Goal: Task Accomplishment & Management: Manage account settings

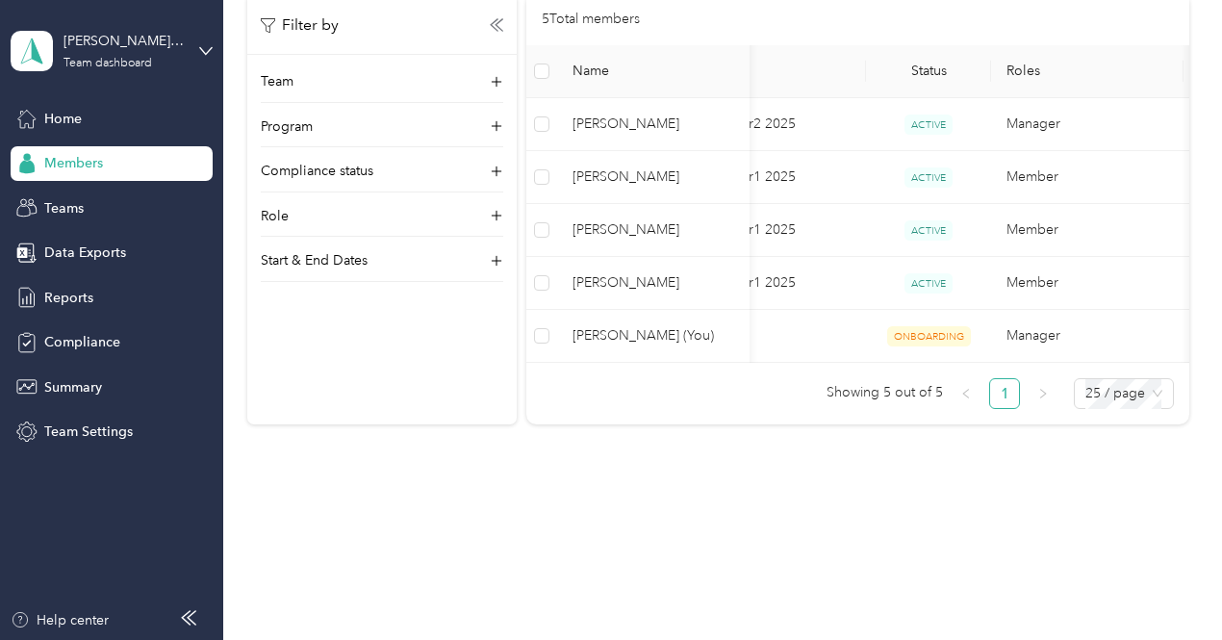
scroll to position [0, 198]
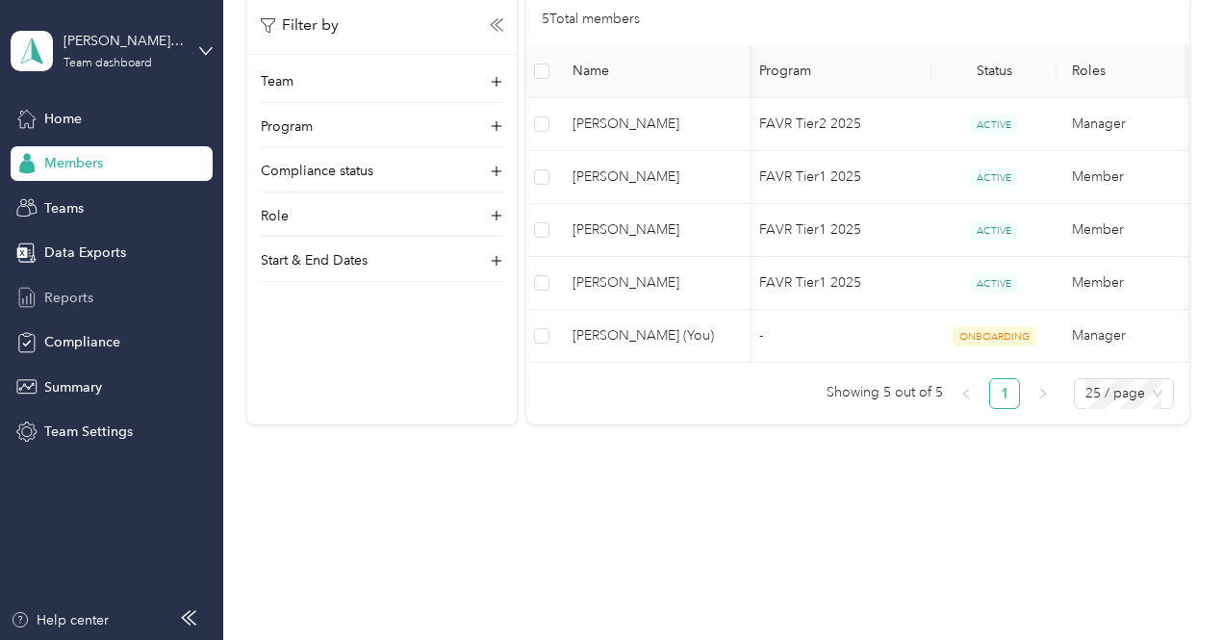
click at [65, 300] on span "Reports" at bounding box center [68, 298] width 49 height 20
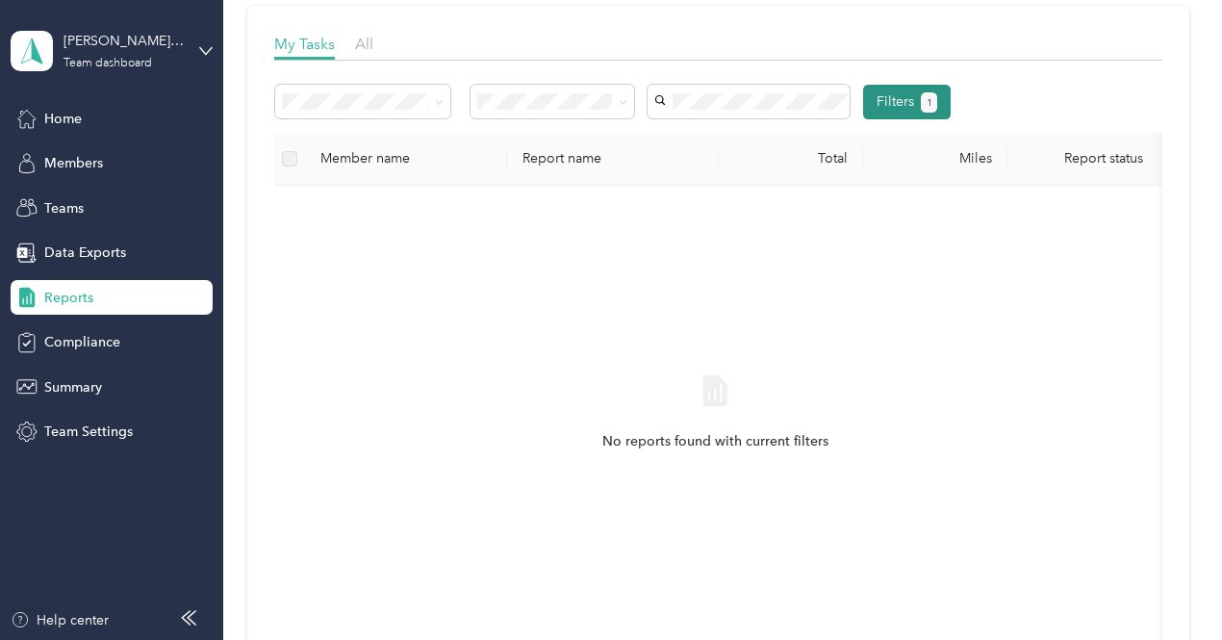
click at [951, 101] on button "Filters 1" at bounding box center [907, 102] width 88 height 35
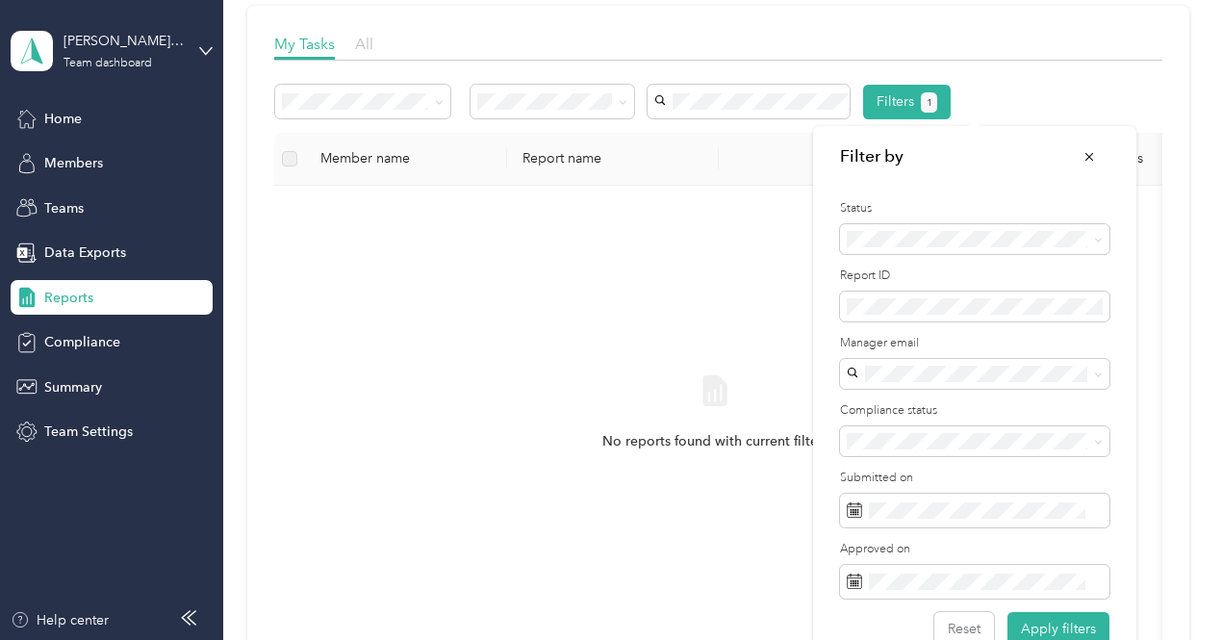
click at [360, 47] on span "All" at bounding box center [364, 44] width 18 height 18
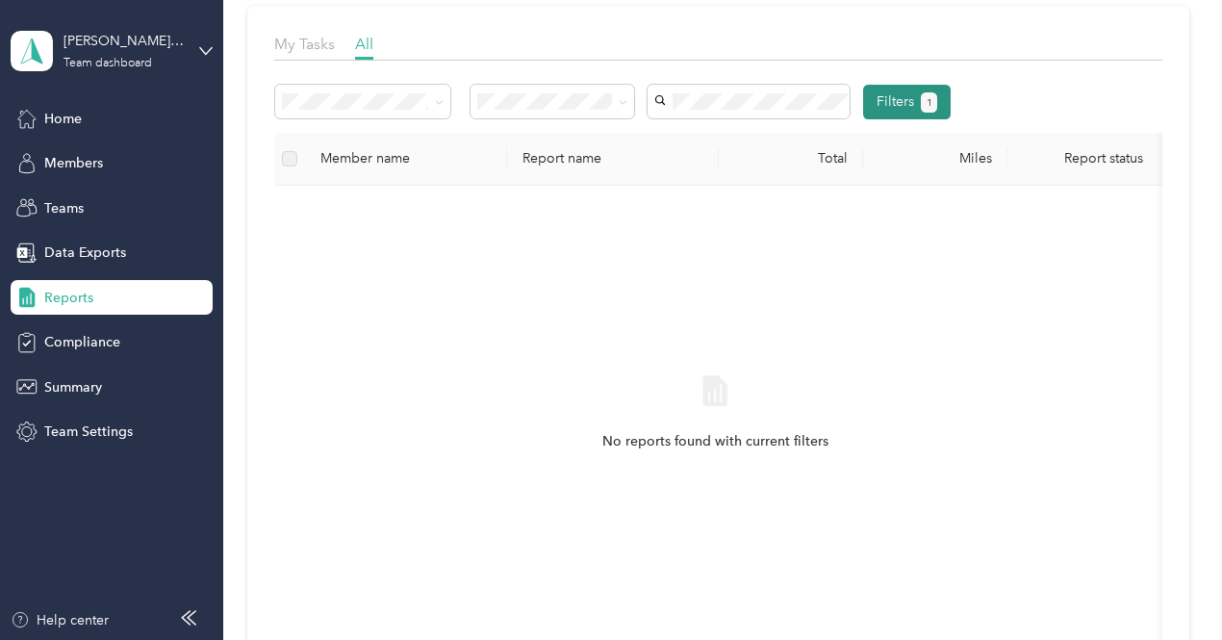
click at [951, 95] on button "Filters 1" at bounding box center [907, 102] width 88 height 35
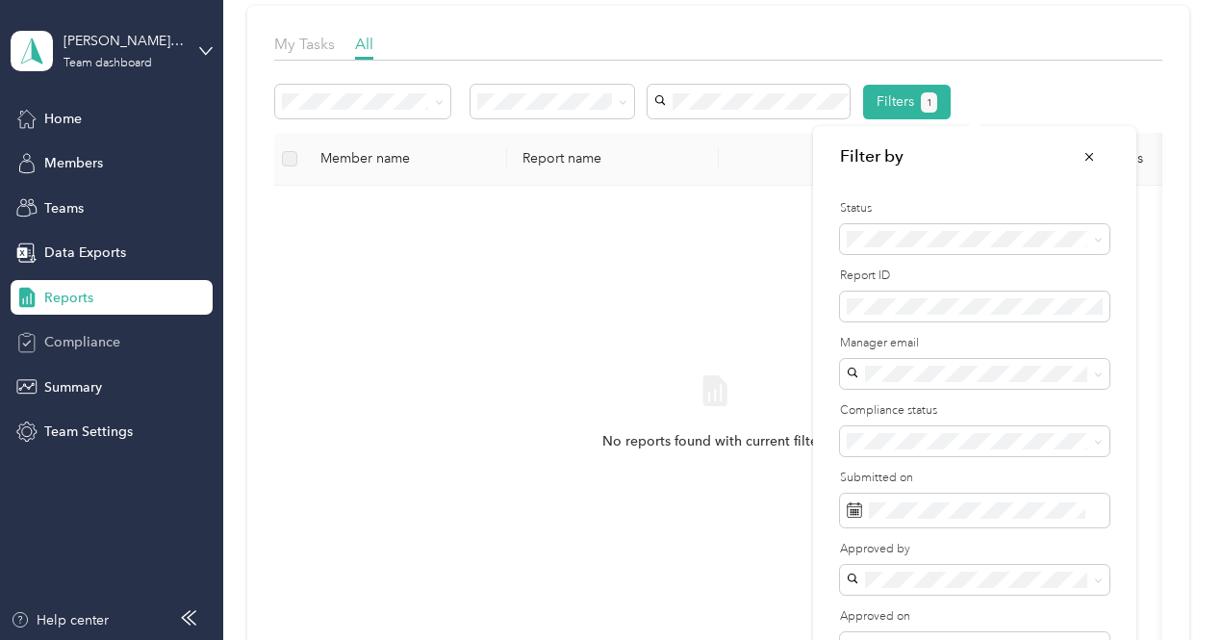
click at [64, 348] on span "Compliance" at bounding box center [82, 342] width 76 height 20
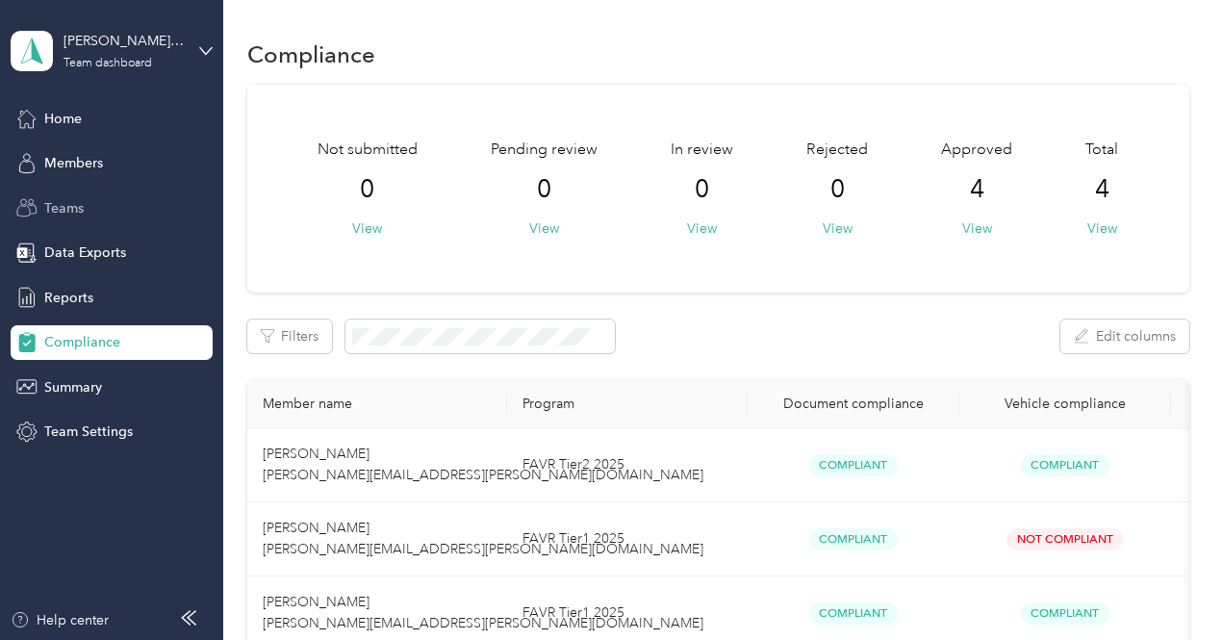
click at [58, 210] on span "Teams" at bounding box center [63, 208] width 39 height 20
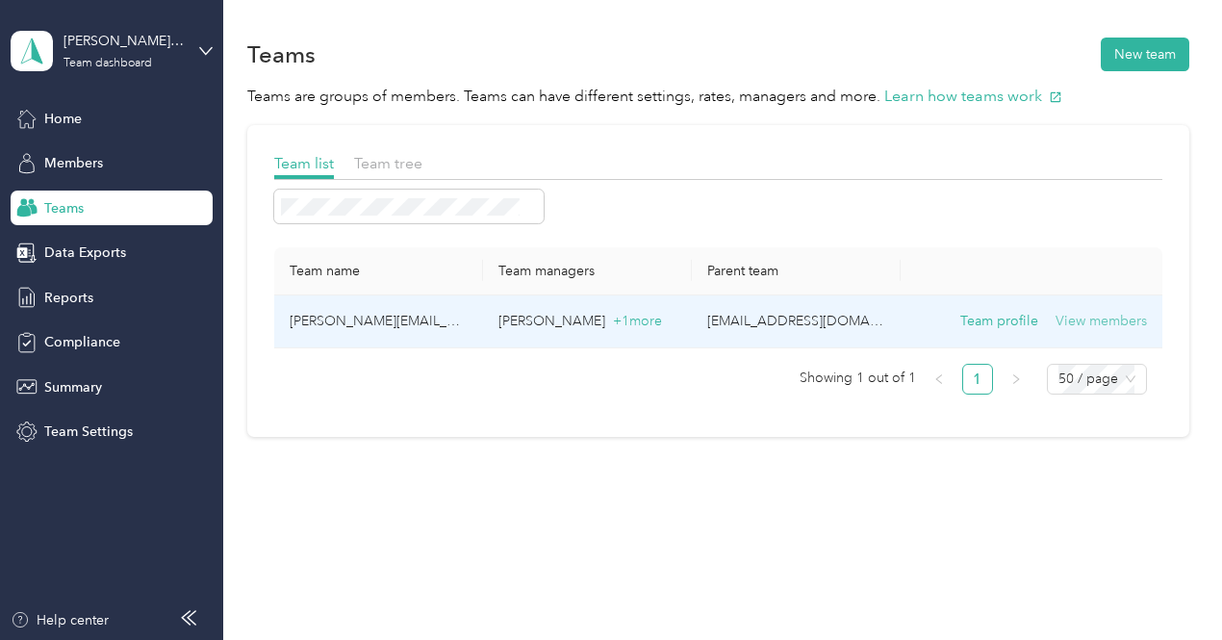
click at [1080, 319] on button "View members" at bounding box center [1101, 321] width 91 height 21
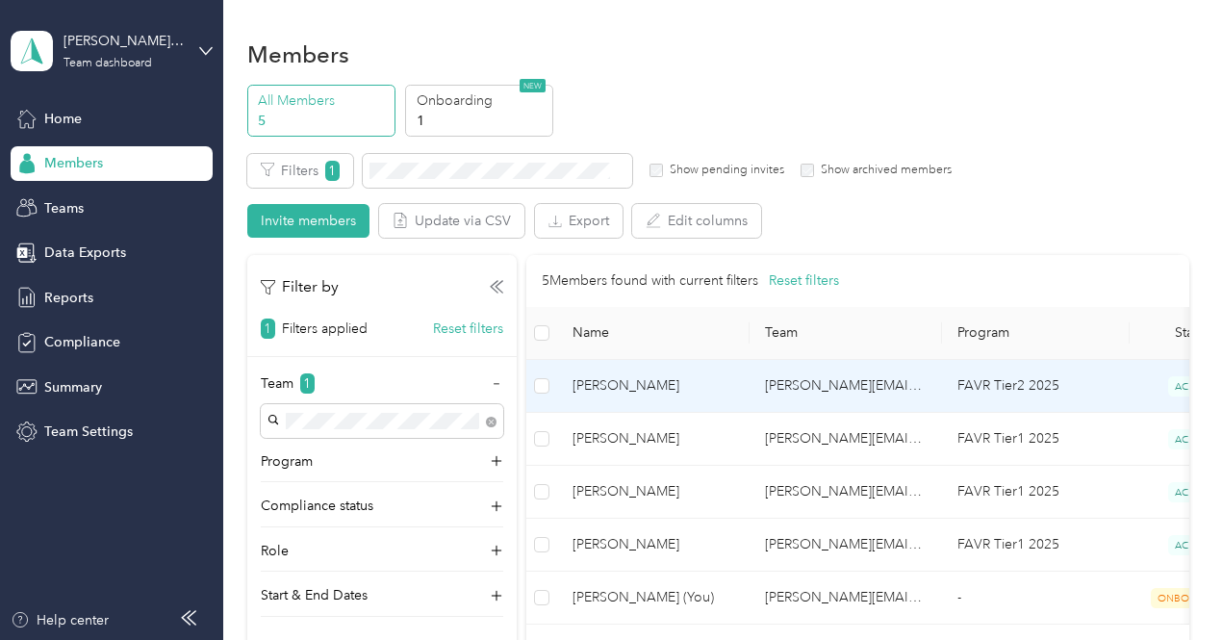
scroll to position [96, 0]
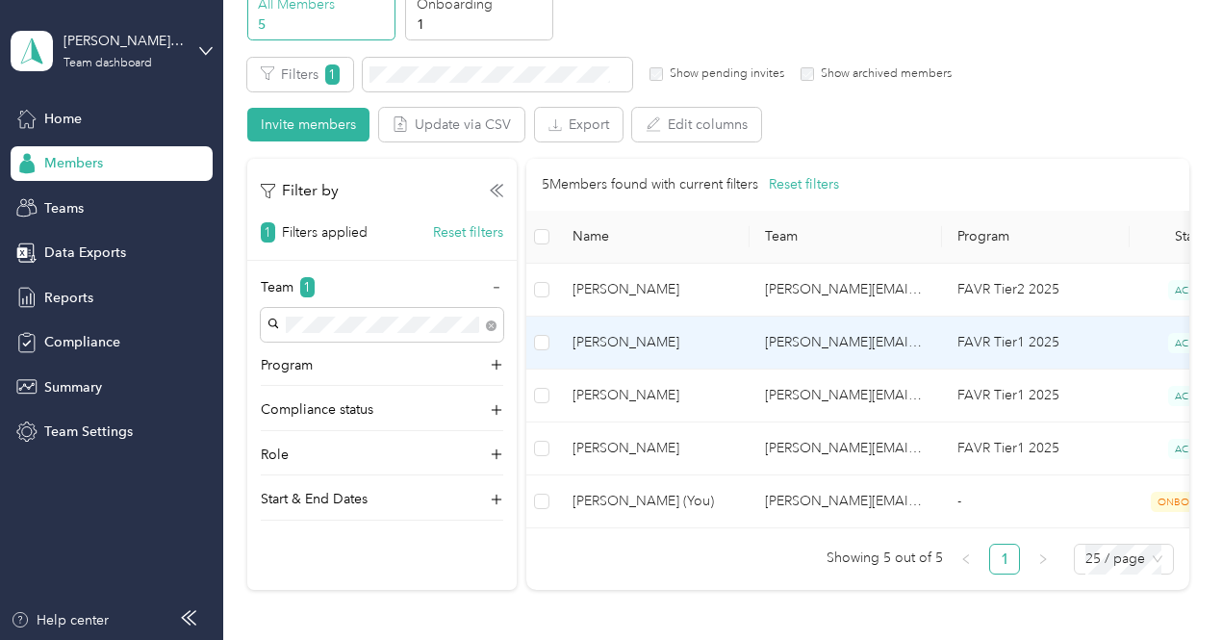
click at [781, 346] on td "[PERSON_NAME][EMAIL_ADDRESS][PERSON_NAME][DOMAIN_NAME]" at bounding box center [846, 343] width 192 height 53
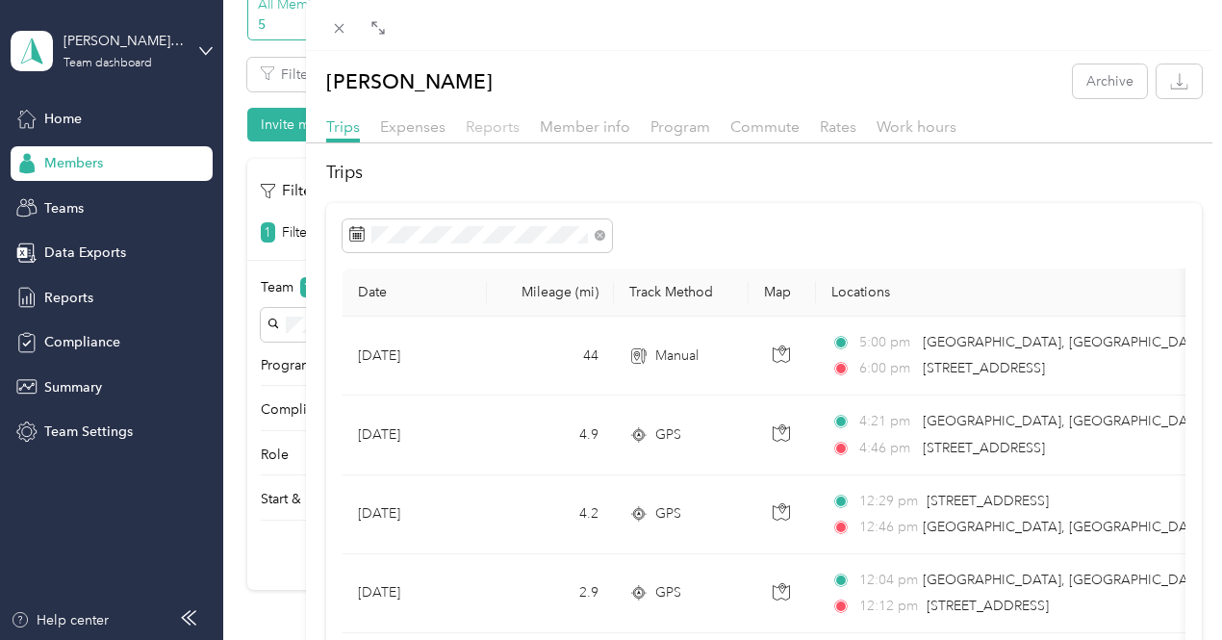
click at [520, 122] on span "Reports" at bounding box center [493, 126] width 54 height 18
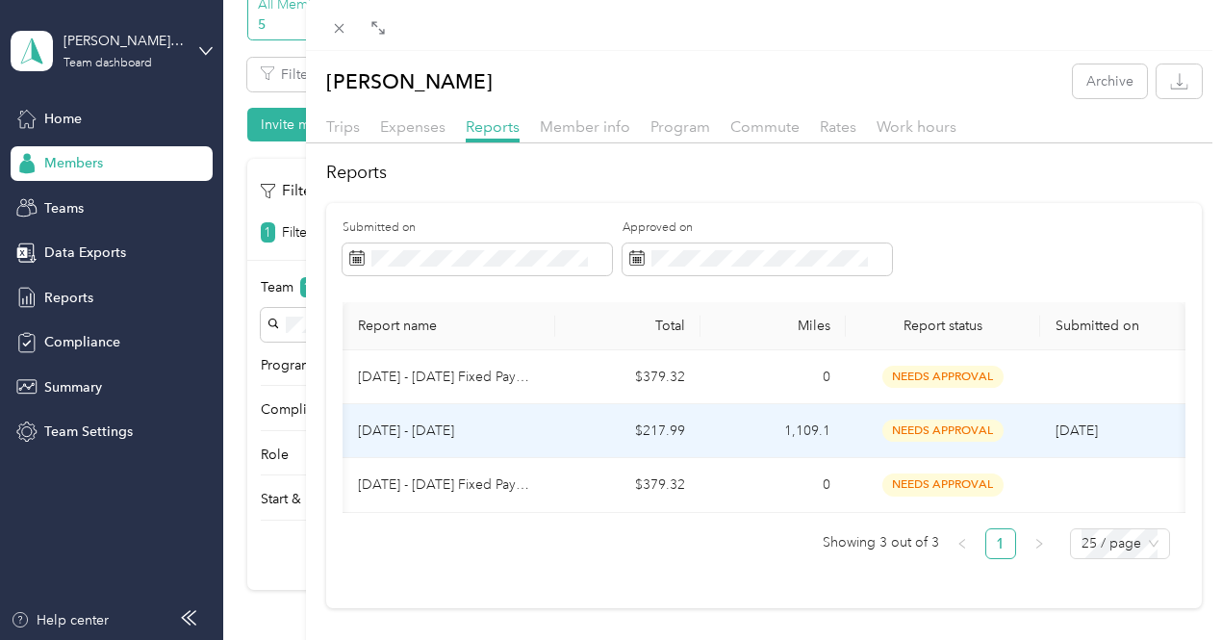
scroll to position [60, 0]
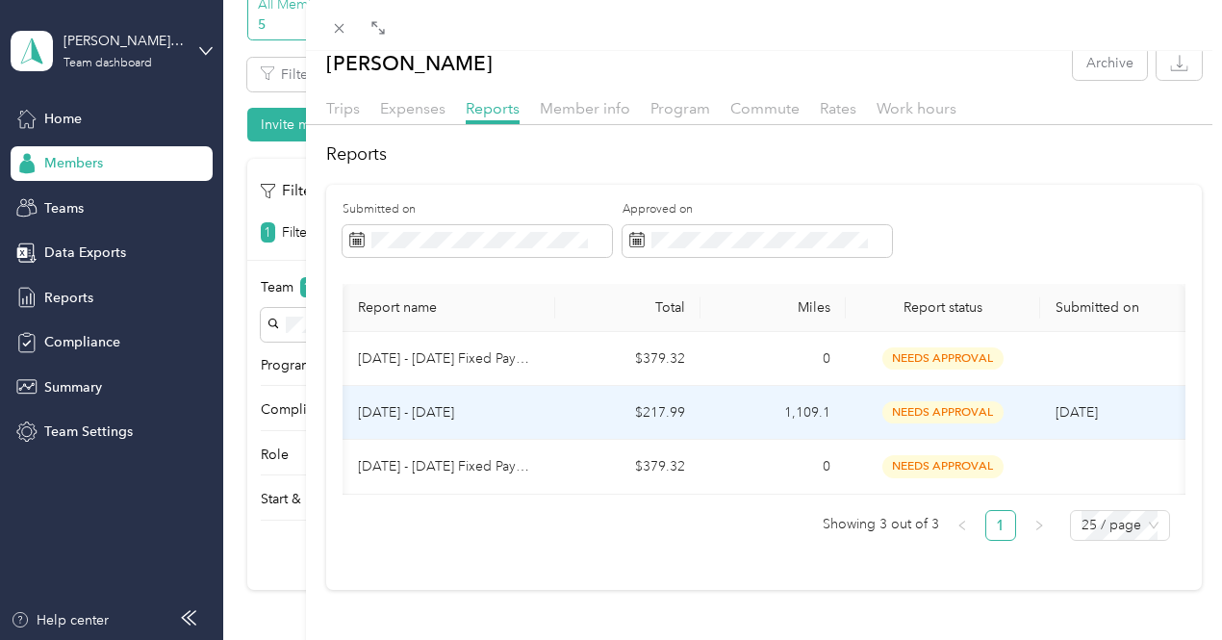
click at [1004, 401] on span "needs approval" at bounding box center [943, 412] width 121 height 22
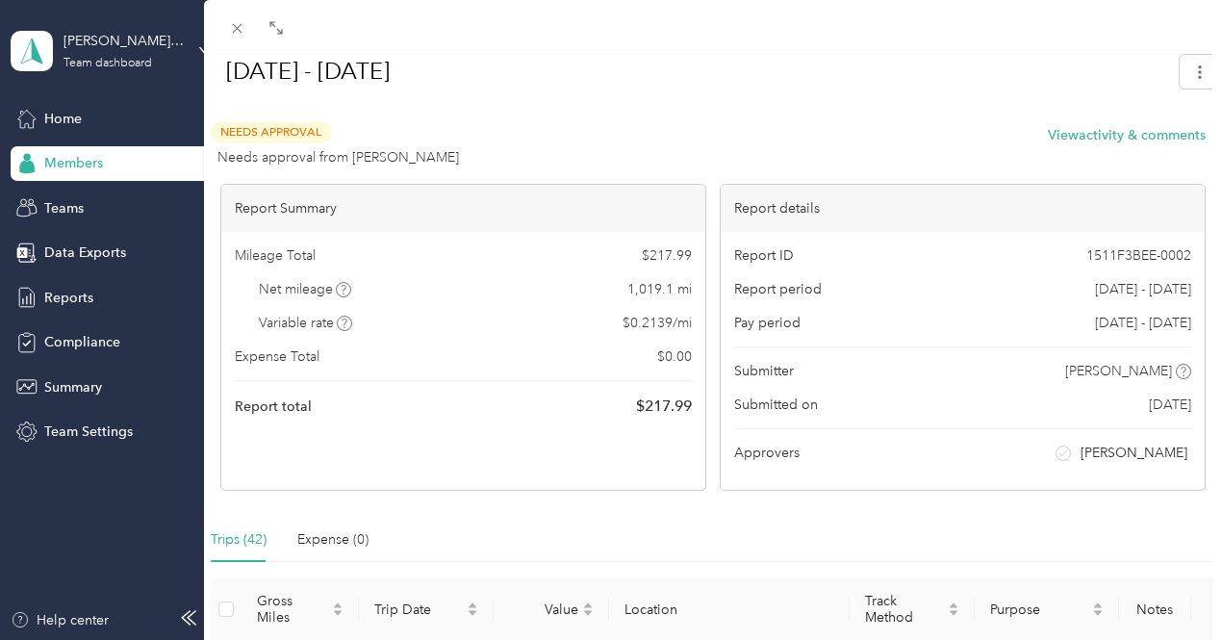
drag, startPoint x: 608, startPoint y: 164, endPoint x: 211, endPoint y: 192, distance: 398.5
click at [211, 190] on div at bounding box center [213, 320] width 13 height 640
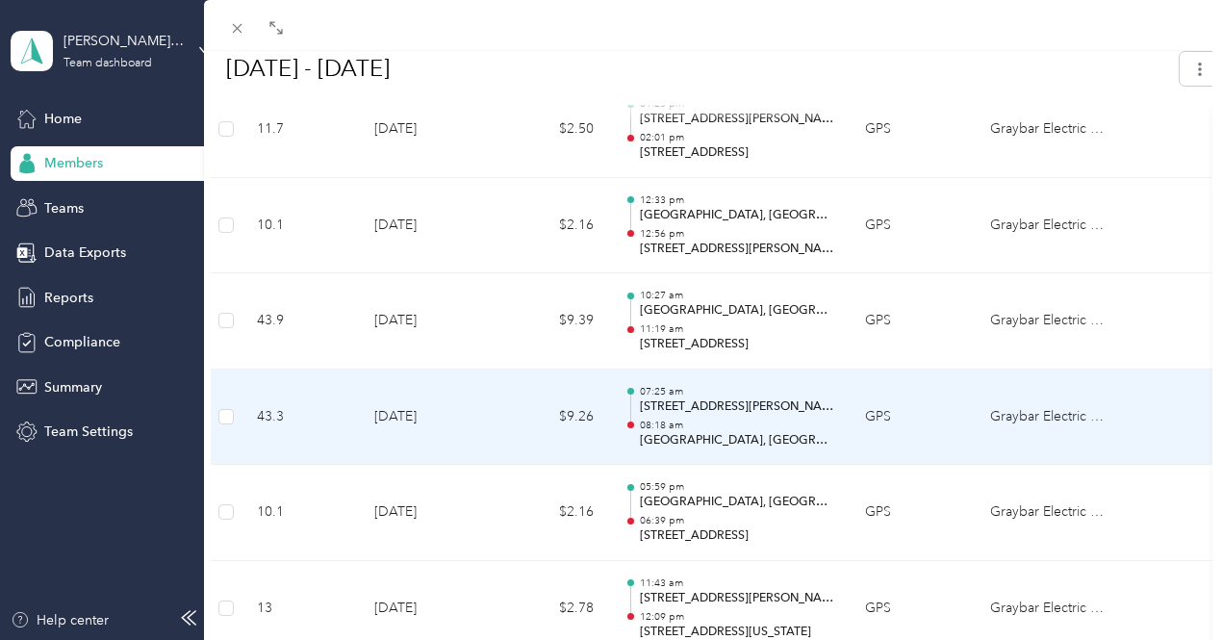
scroll to position [481, 0]
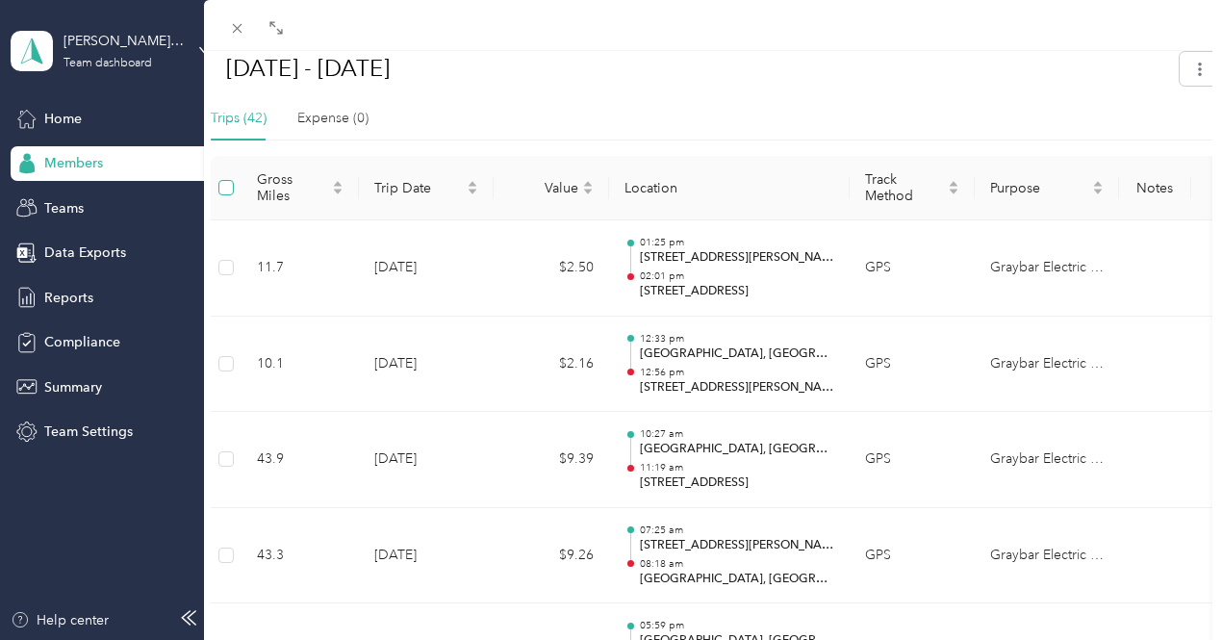
click at [222, 192] on label at bounding box center [225, 187] width 15 height 21
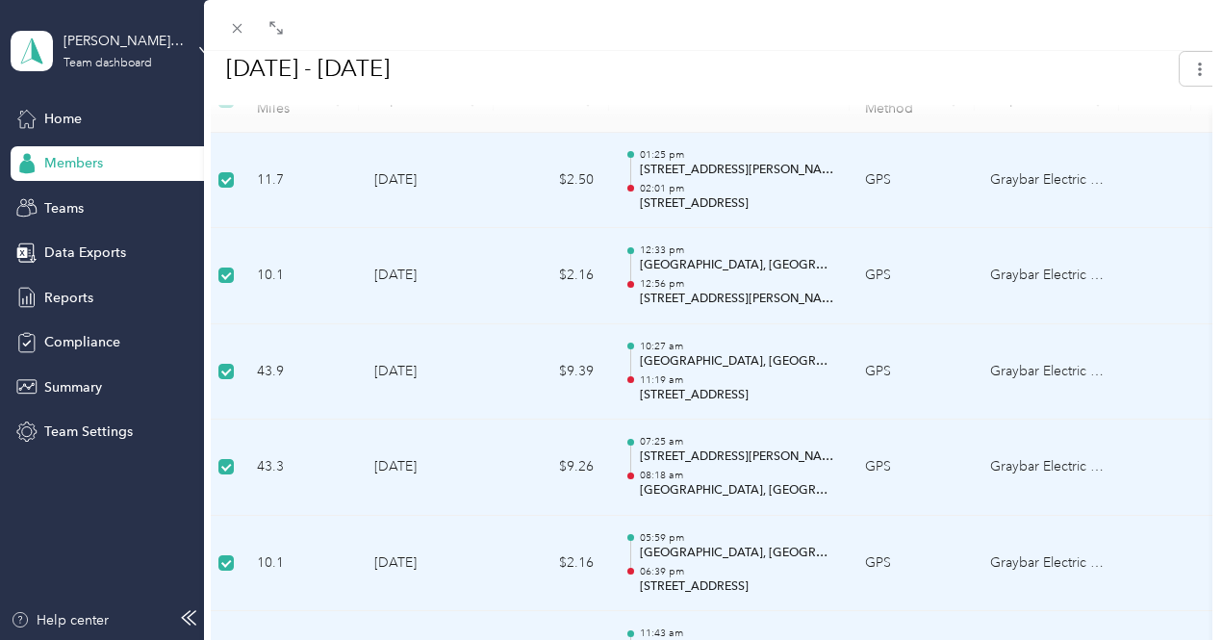
scroll to position [289, 0]
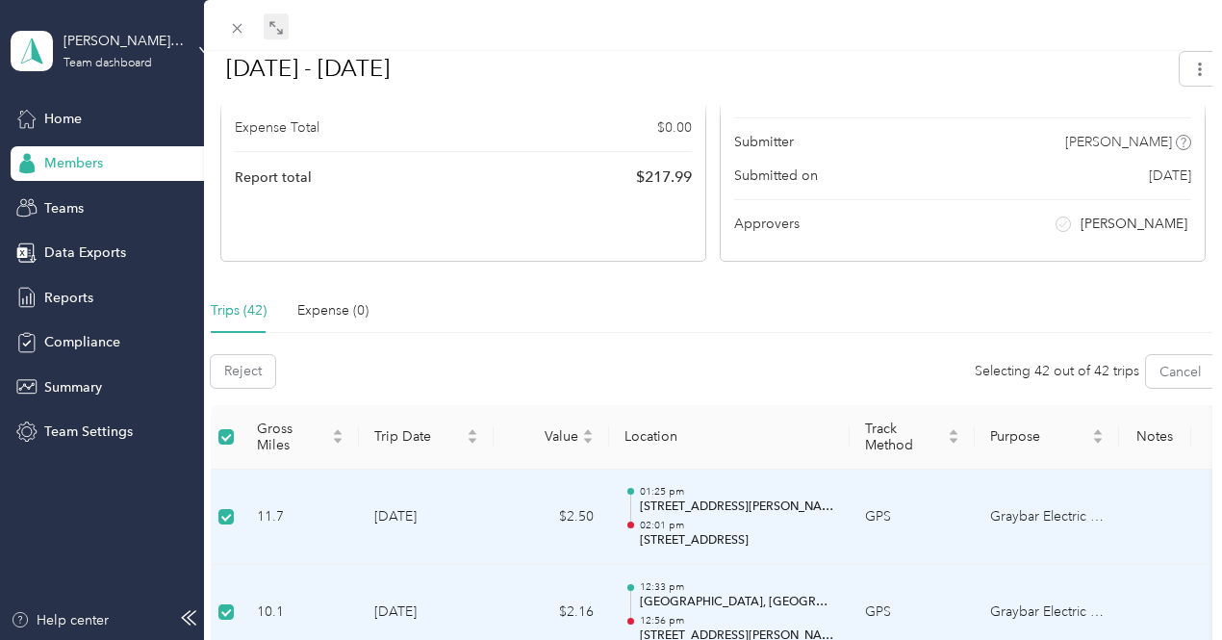
click at [273, 31] on icon at bounding box center [276, 27] width 15 height 15
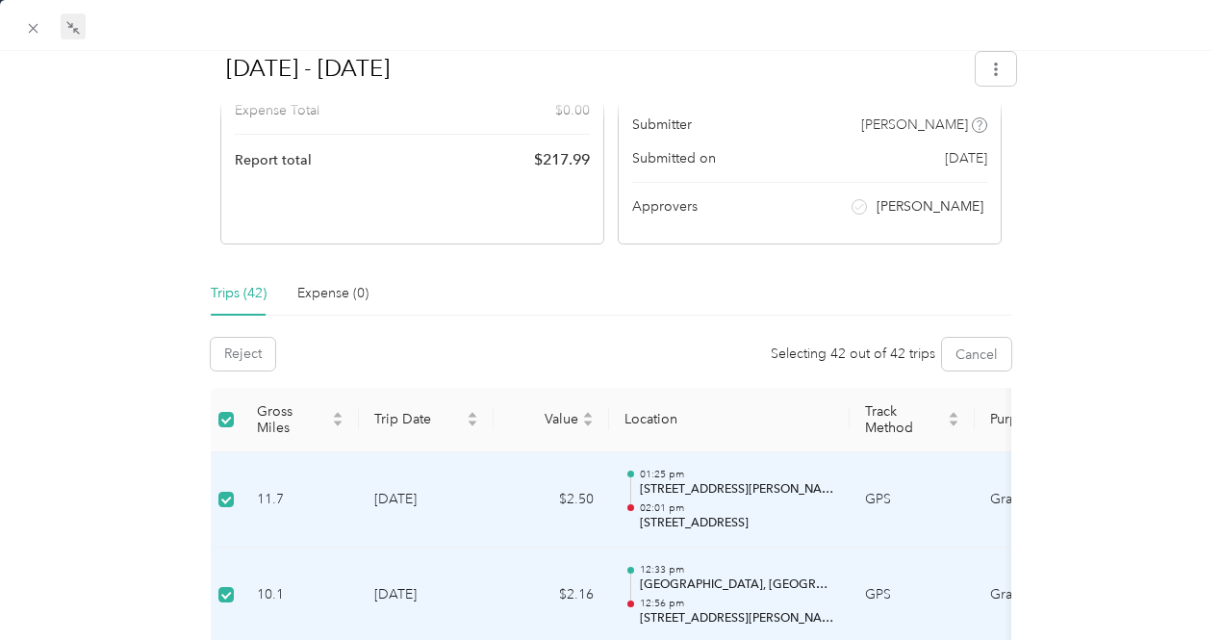
scroll to position [96, 0]
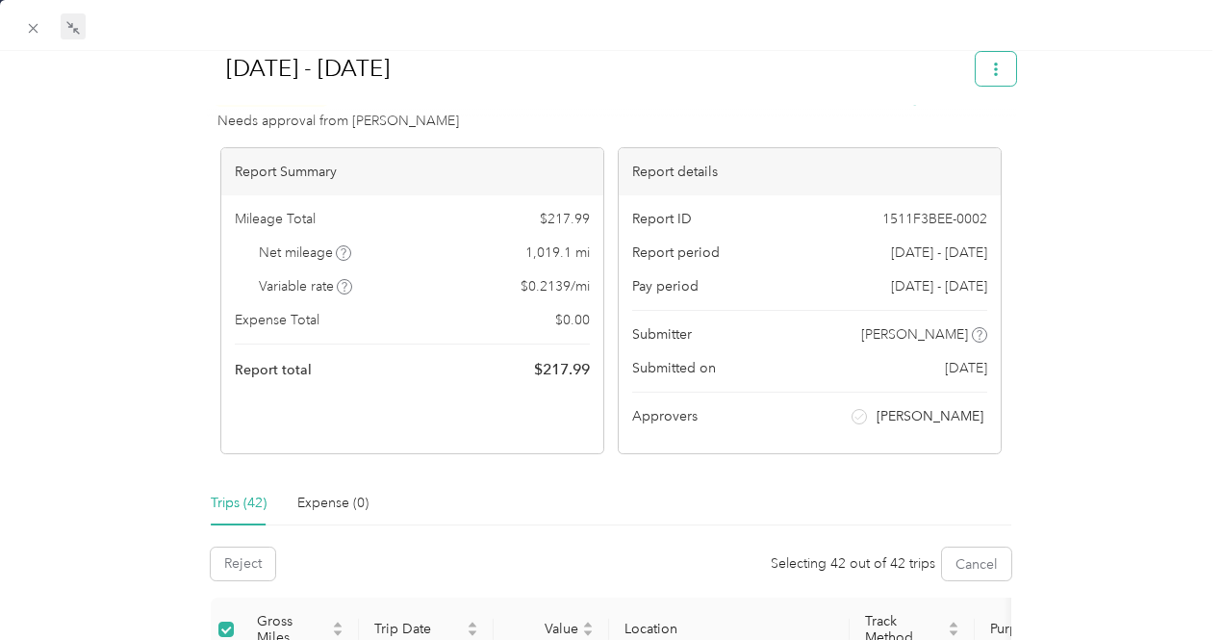
click at [985, 76] on button "button" at bounding box center [996, 68] width 40 height 34
click at [887, 51] on h1 "[DATE] - [DATE]" at bounding box center [584, 68] width 757 height 46
click at [35, 29] on icon at bounding box center [34, 29] width 10 height 10
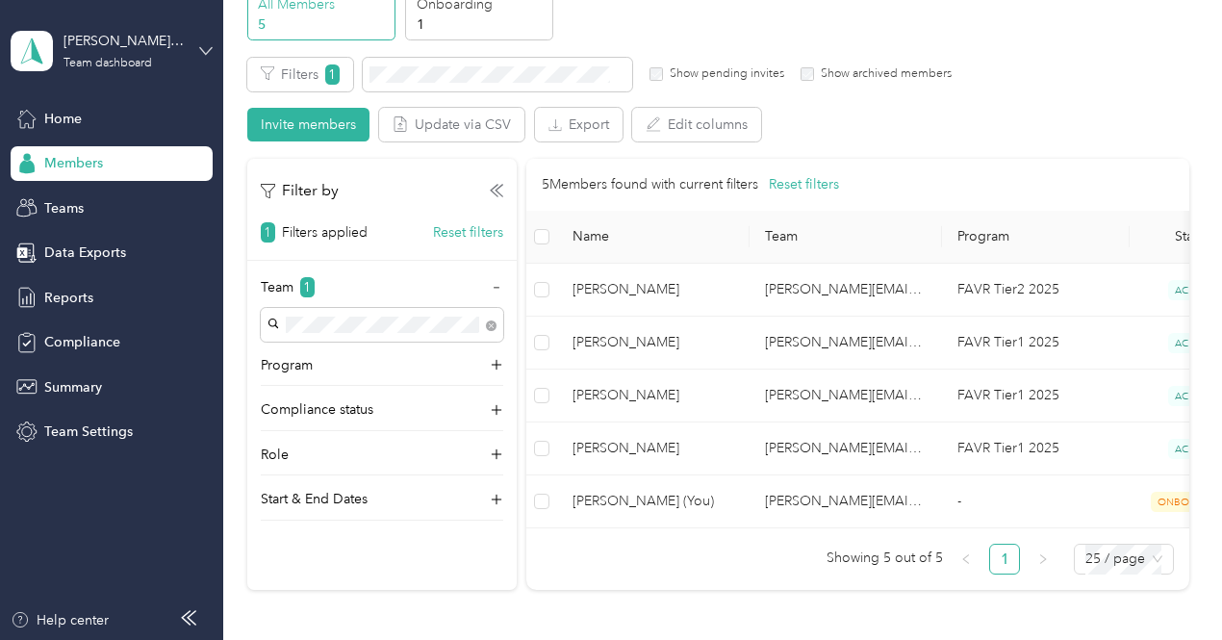
click at [210, 47] on icon at bounding box center [205, 50] width 13 height 13
click at [107, 209] on div "Personal dashboard" at bounding box center [213, 202] width 378 height 34
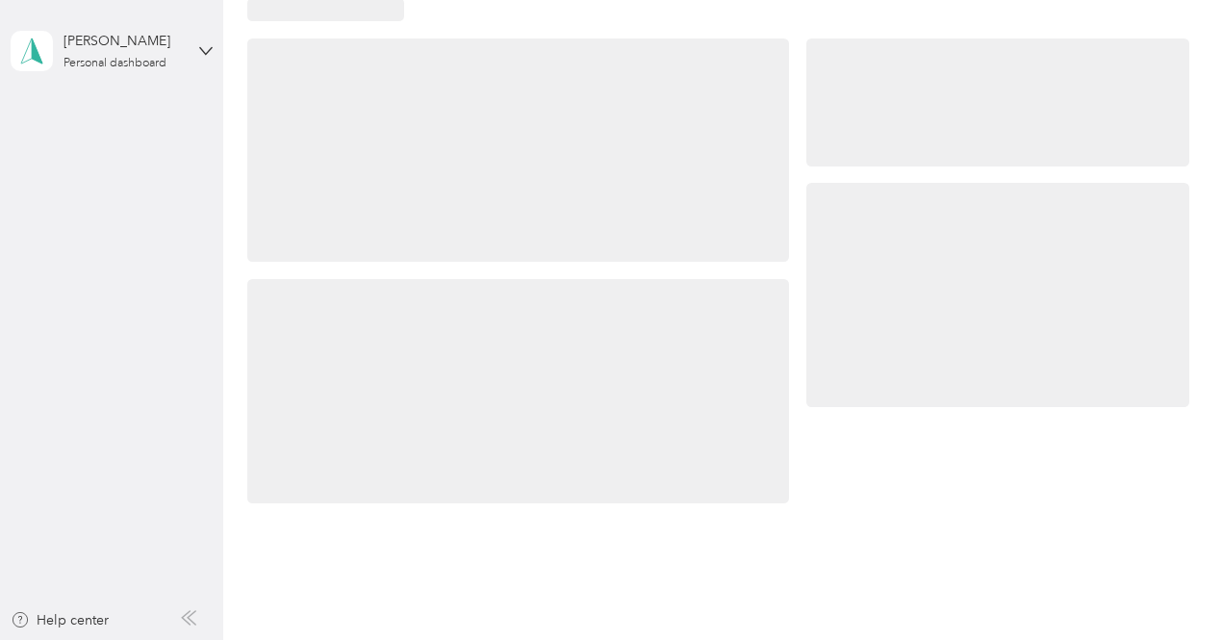
scroll to position [96, 0]
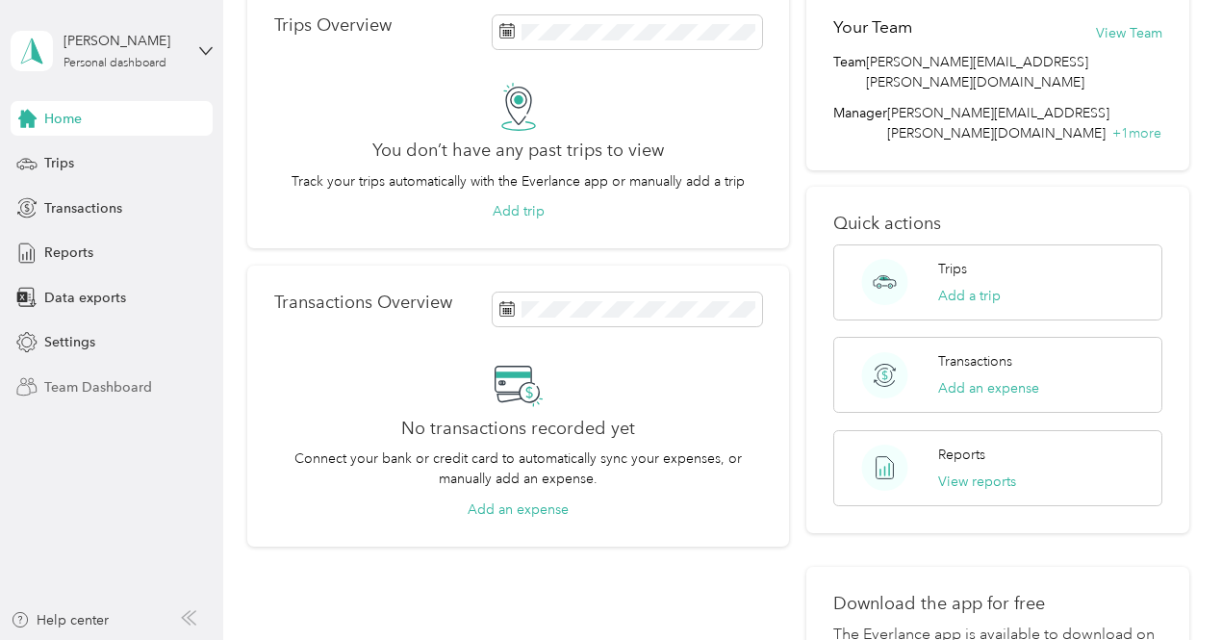
click at [78, 388] on span "Team Dashboard" at bounding box center [98, 387] width 108 height 20
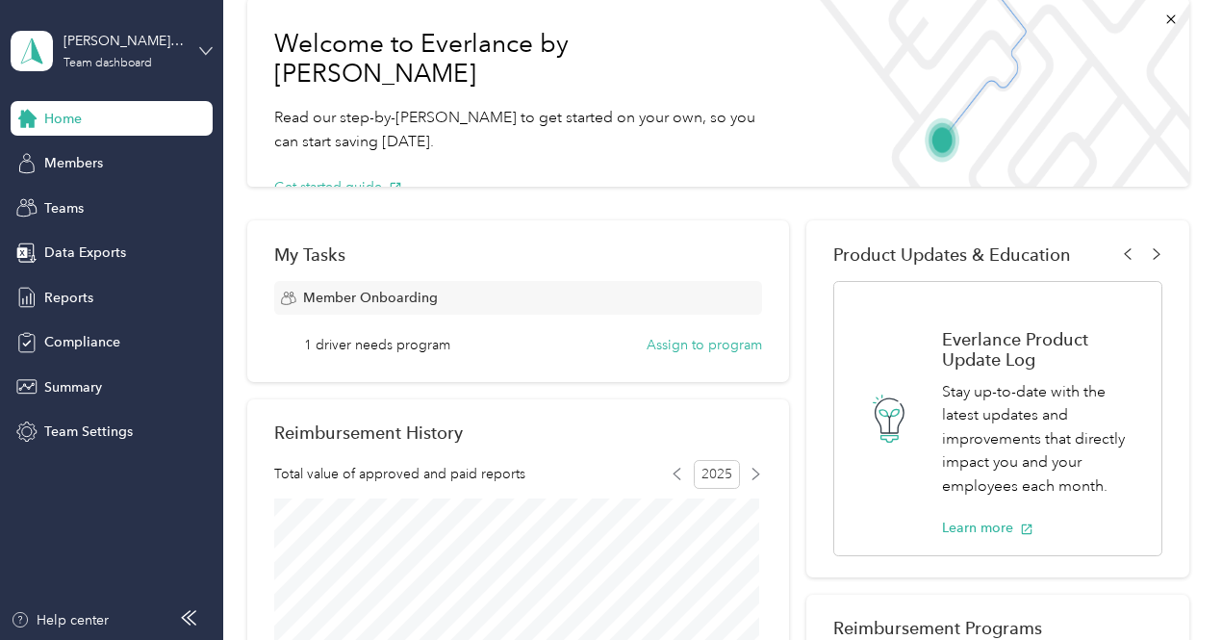
click at [205, 48] on icon at bounding box center [205, 50] width 13 height 13
click at [82, 203] on div "Personal dashboard" at bounding box center [213, 202] width 378 height 34
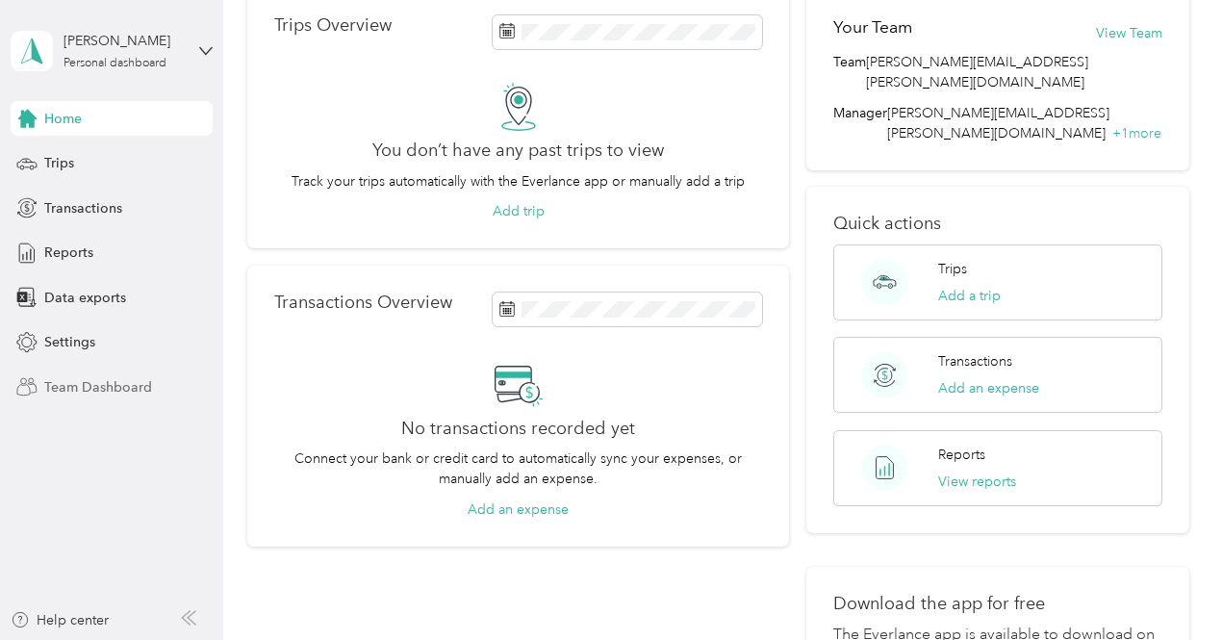
click at [87, 384] on span "Team Dashboard" at bounding box center [98, 387] width 108 height 20
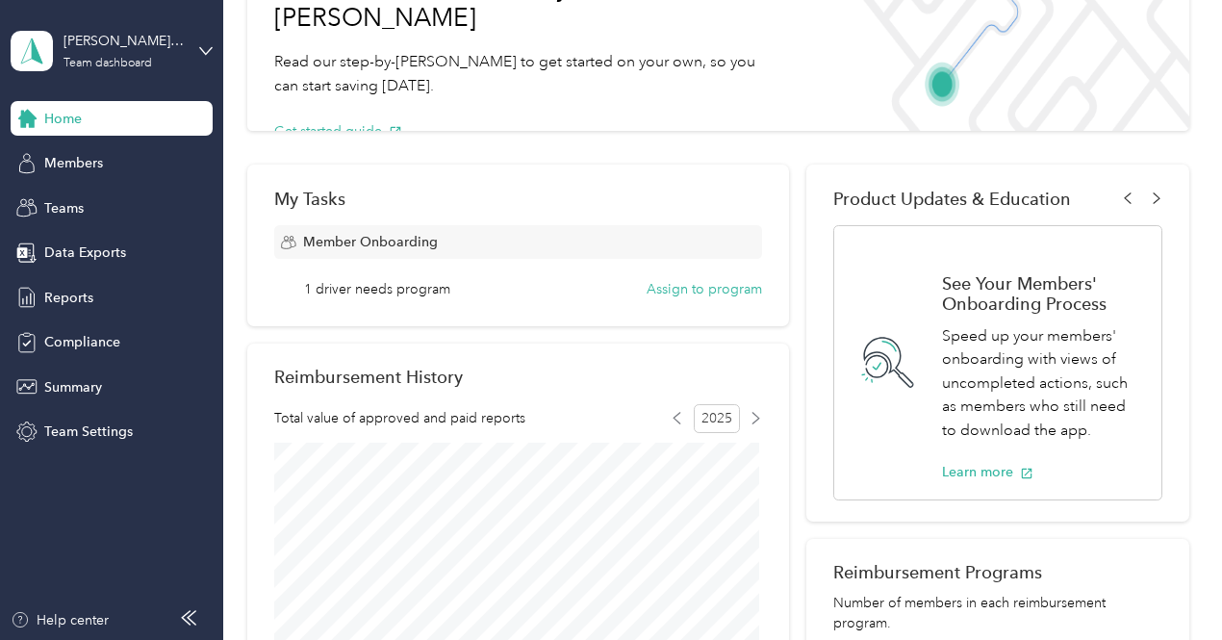
scroll to position [192, 0]
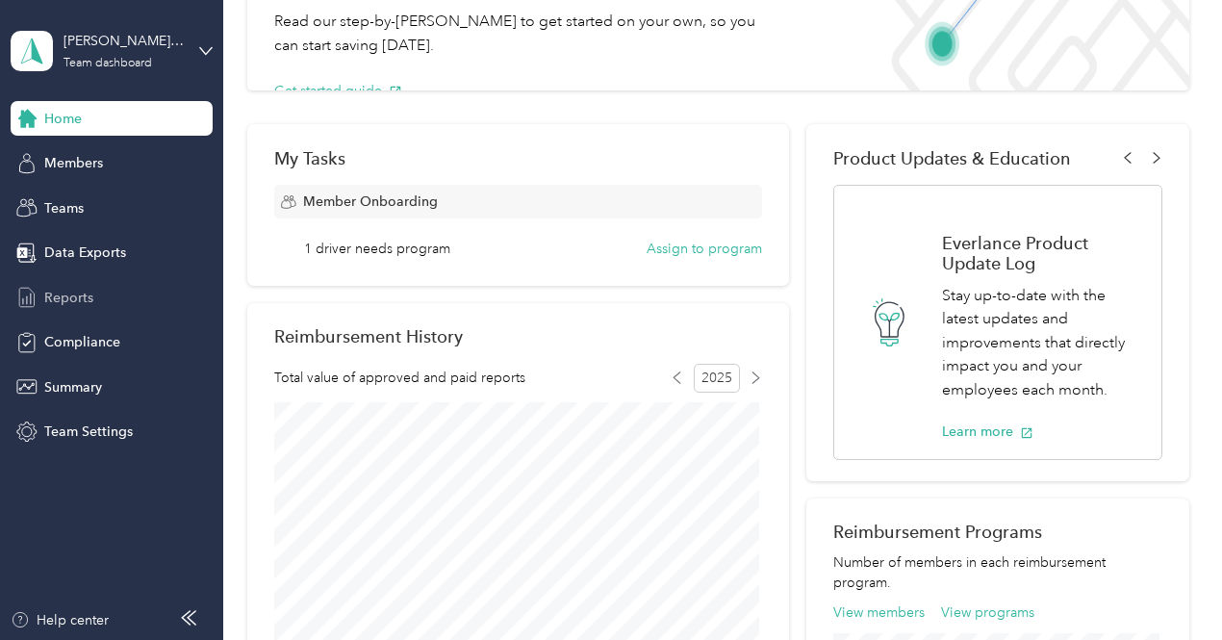
click at [71, 293] on span "Reports" at bounding box center [68, 298] width 49 height 20
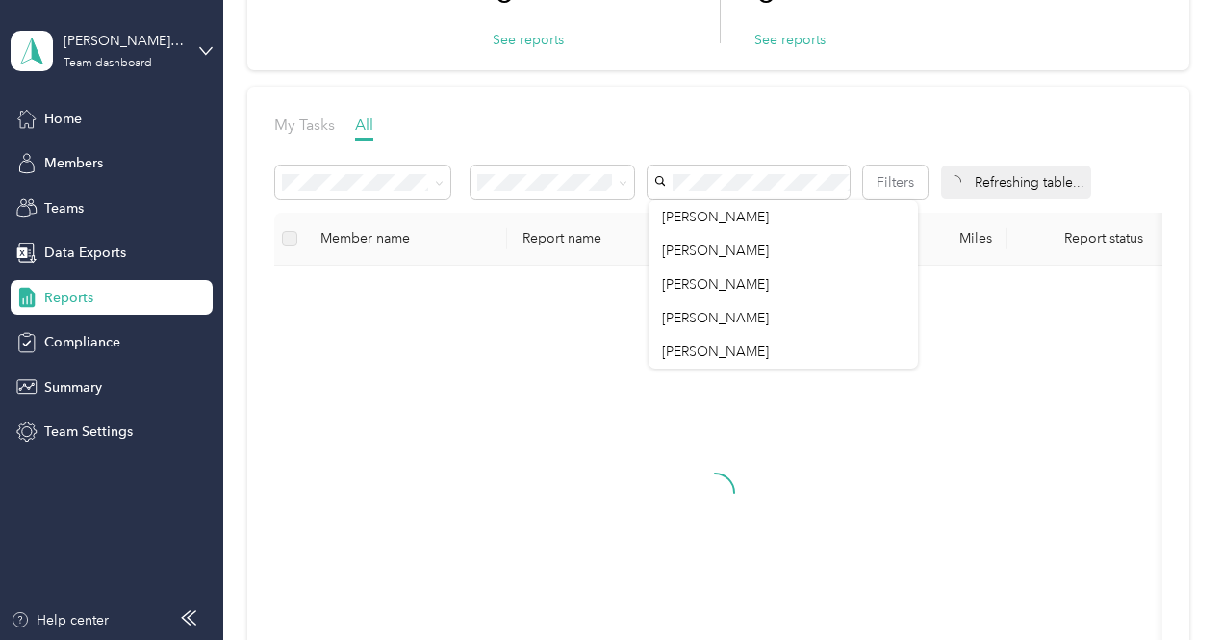
click at [535, 436] on div at bounding box center [716, 510] width 852 height 458
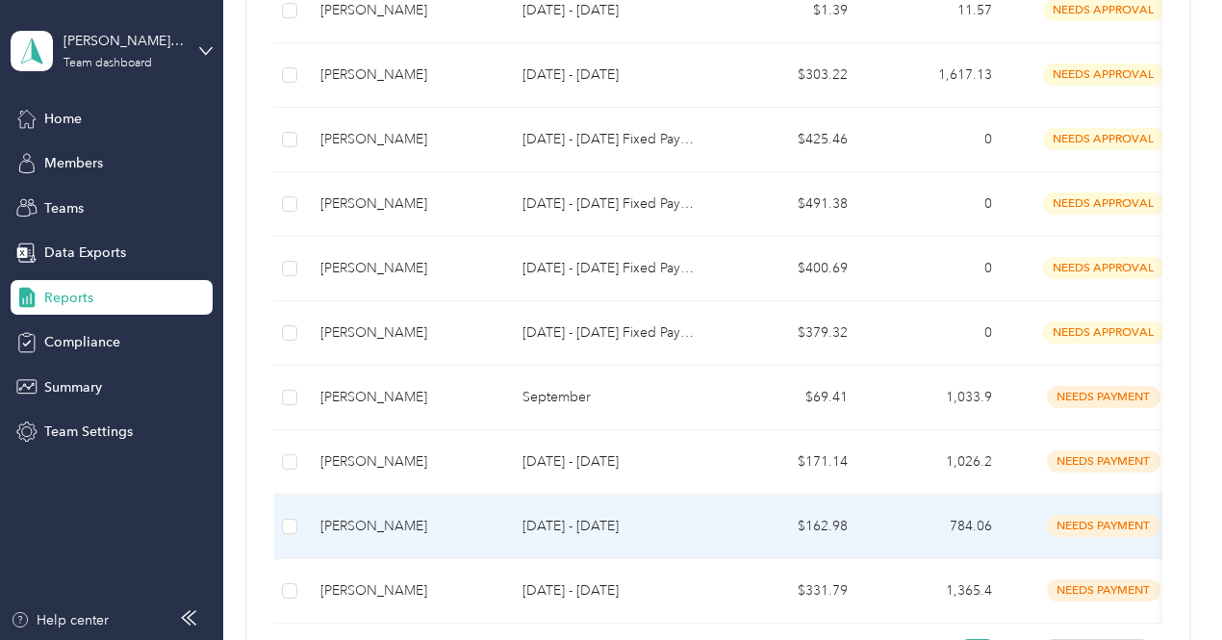
scroll to position [962, 0]
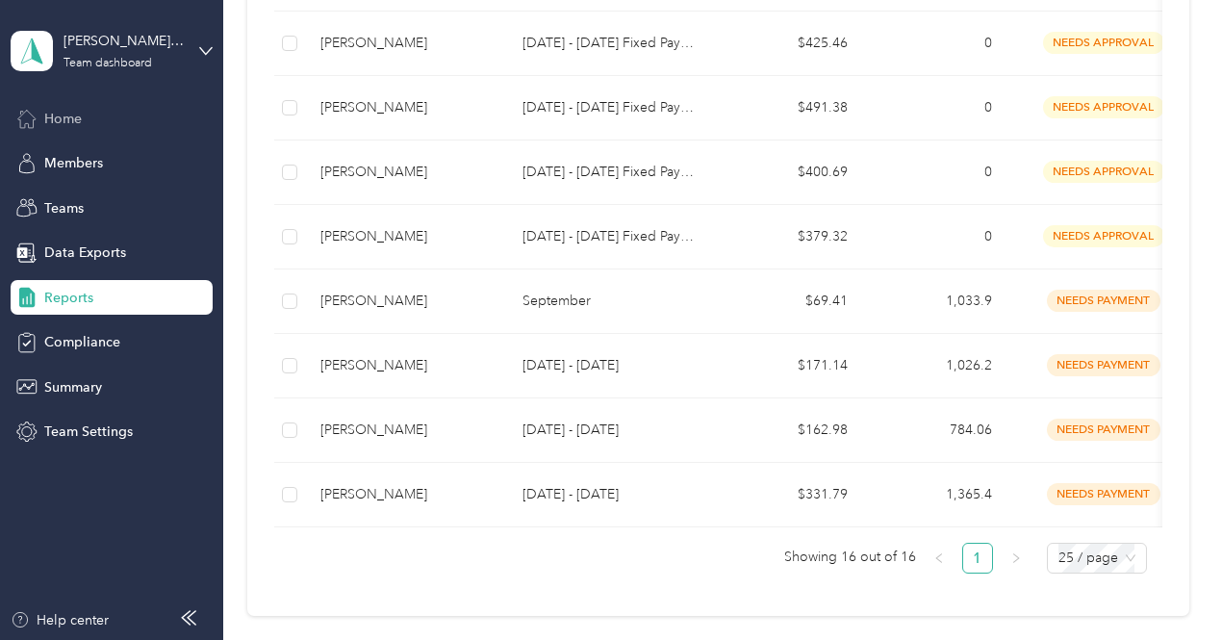
click at [53, 118] on span "Home" at bounding box center [63, 119] width 38 height 20
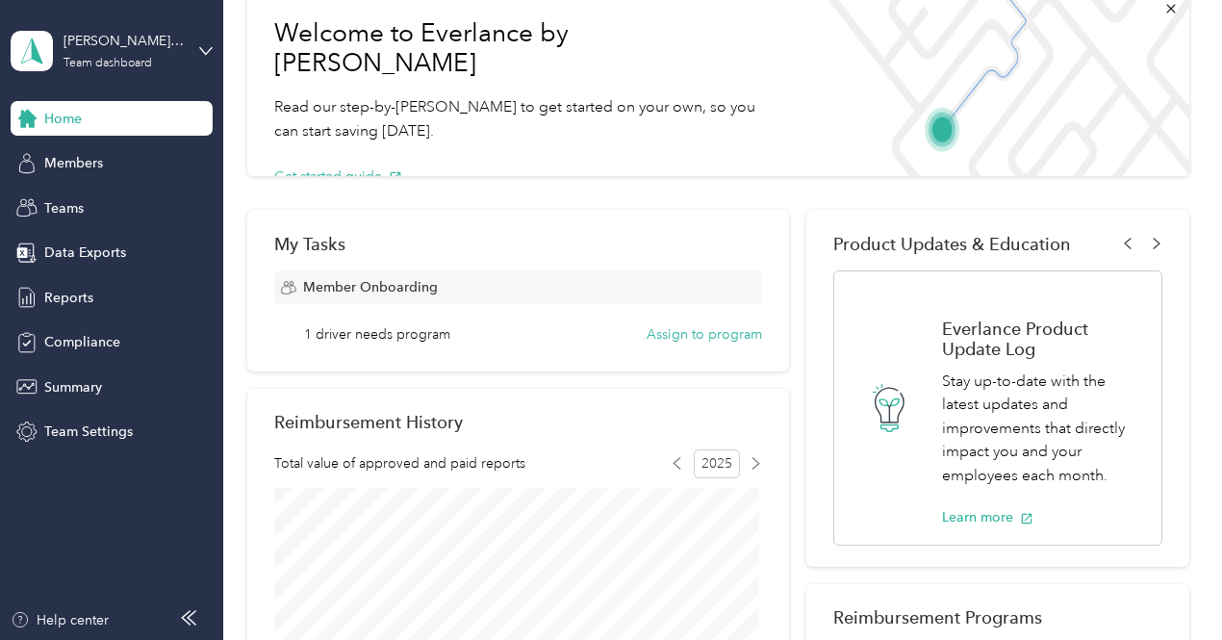
scroll to position [11, 0]
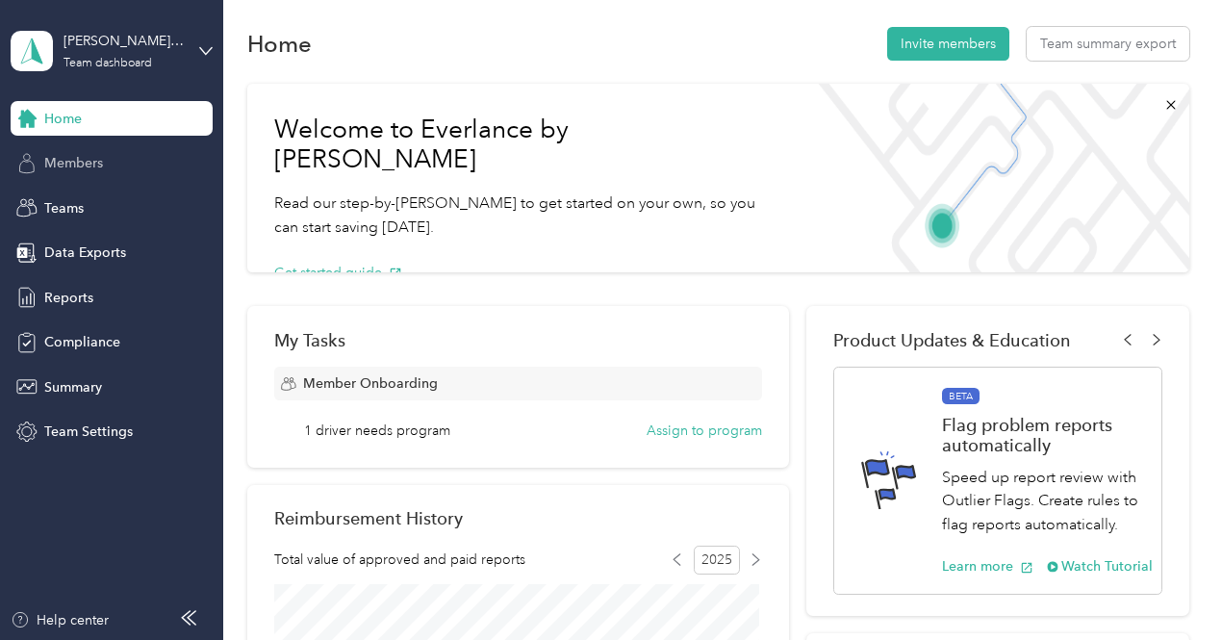
click at [76, 164] on span "Members" at bounding box center [73, 163] width 59 height 20
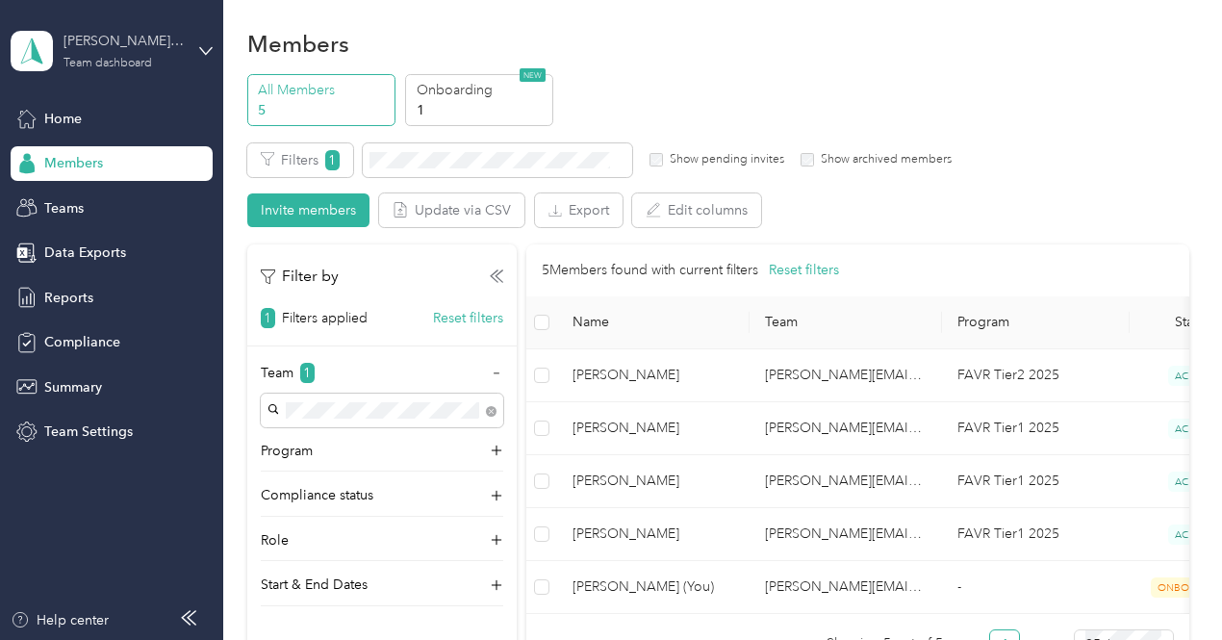
click at [90, 43] on div "[PERSON_NAME][EMAIL_ADDRESS][PERSON_NAME][DOMAIN_NAME]" at bounding box center [124, 41] width 120 height 20
click at [181, 103] on span "You’re signed in as [EMAIL_ADDRESS][DOMAIN_NAME]" at bounding box center [213, 103] width 378 height 20
click at [51, 299] on span "Reports" at bounding box center [68, 298] width 49 height 20
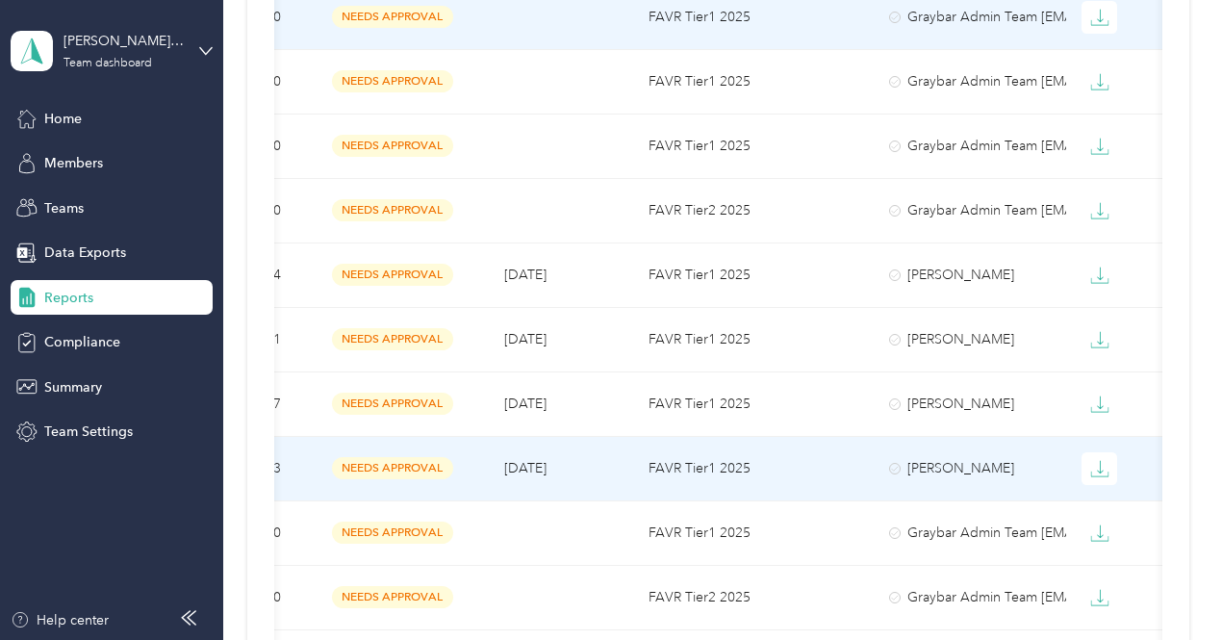
scroll to position [183, 0]
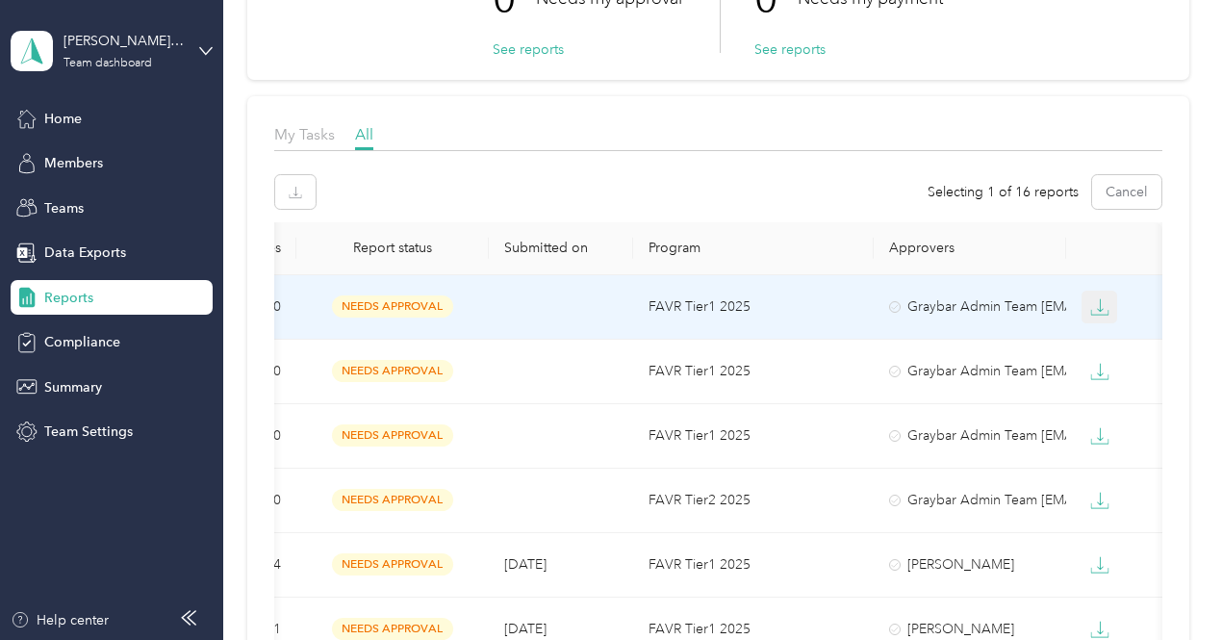
click at [1096, 311] on icon "button" at bounding box center [1099, 306] width 19 height 19
click at [903, 318] on td "Graybar Admin Team [EMAIL_ADDRESS][DOMAIN_NAME]" at bounding box center [970, 307] width 192 height 64
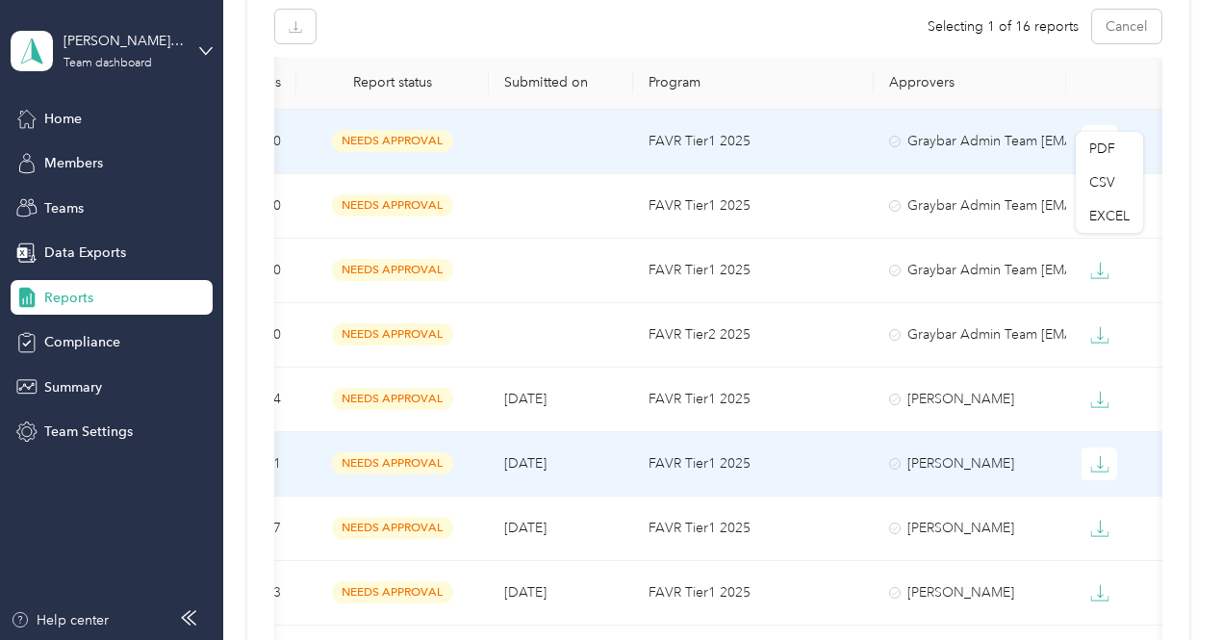
scroll to position [375, 0]
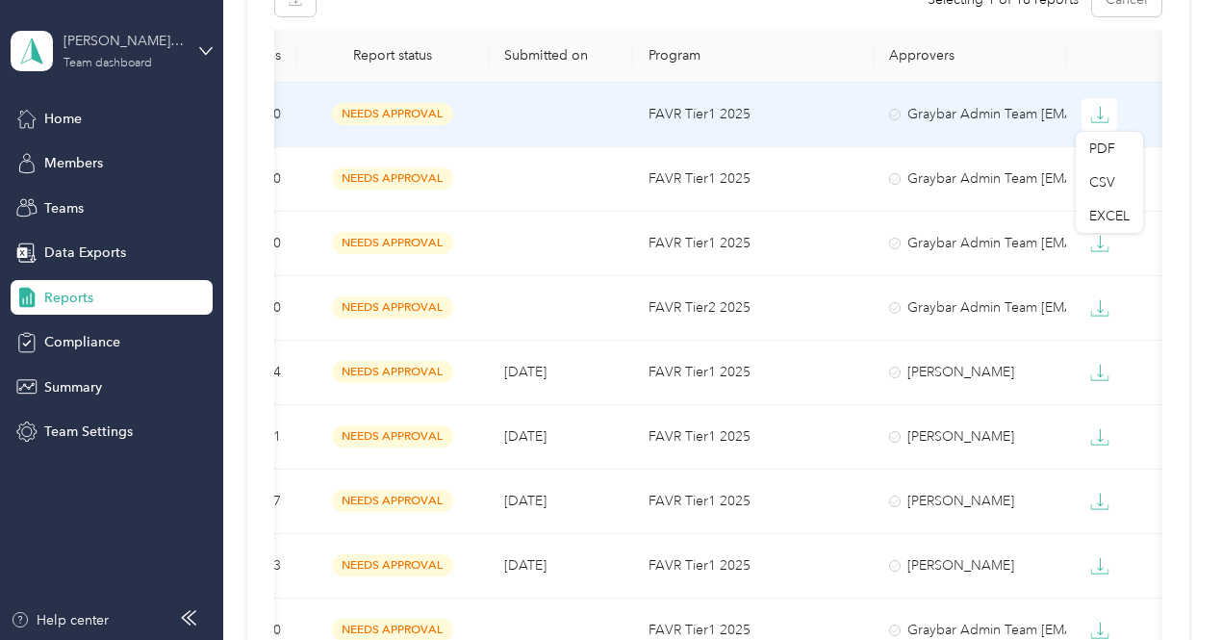
click at [141, 51] on div "[PERSON_NAME][EMAIL_ADDRESS][PERSON_NAME][DOMAIN_NAME] Team dashboard" at bounding box center [124, 50] width 120 height 38
click at [96, 245] on div "Log out" at bounding box center [65, 246] width 74 height 20
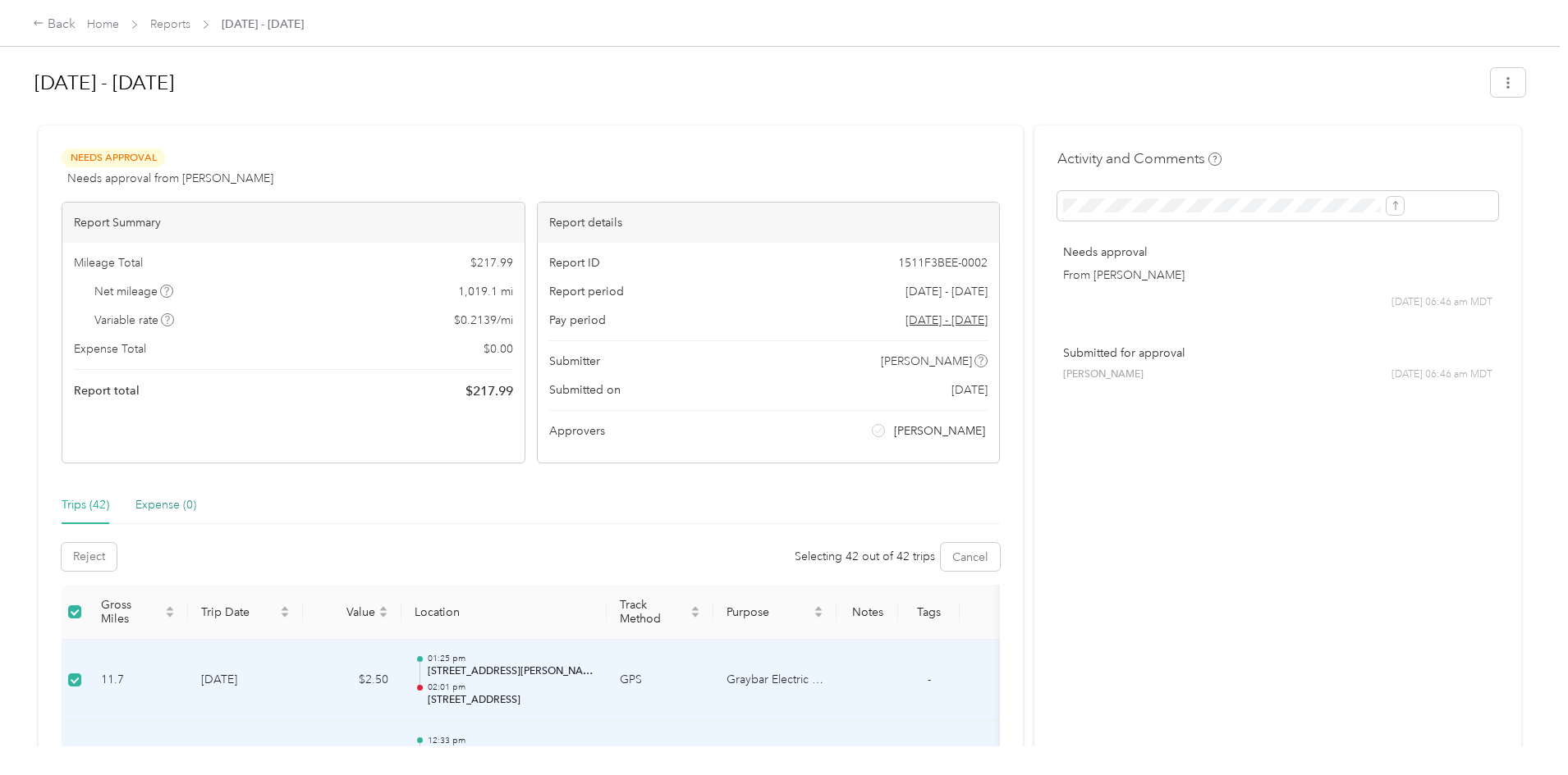
click at [196, 501] on div "Expense (0)" at bounding box center [166, 505] width 61 height 18
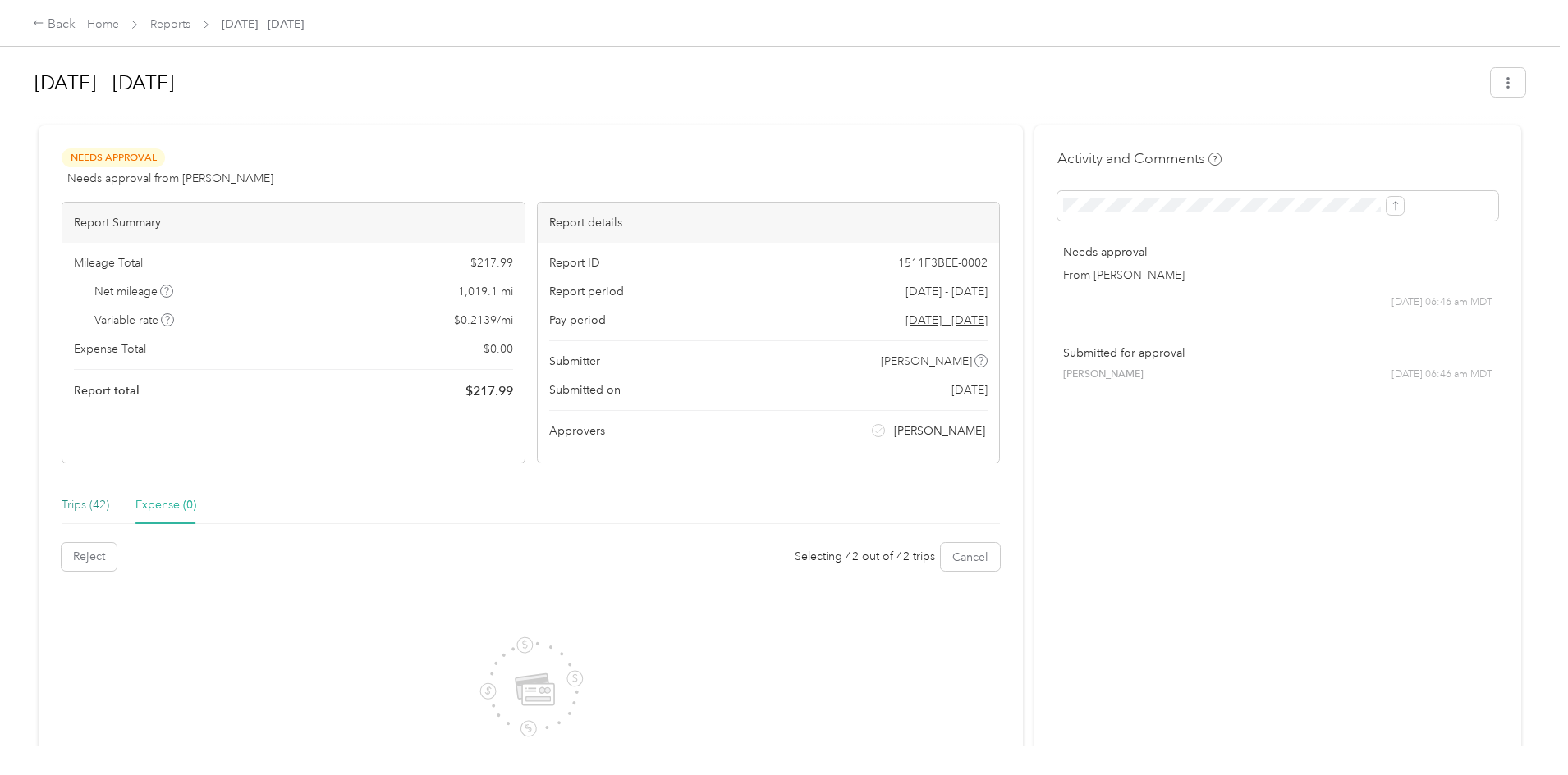
click at [109, 510] on div "Trips (42)" at bounding box center [85, 505] width 48 height 18
